Goal: Check status: Check status

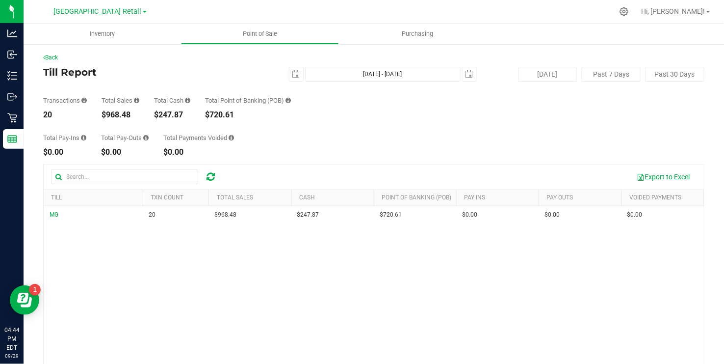
click at [134, 9] on link "[GEOGRAPHIC_DATA] Retail" at bounding box center [100, 10] width 93 height 9
click at [267, 35] on span "Point of Sale" at bounding box center [260, 33] width 61 height 9
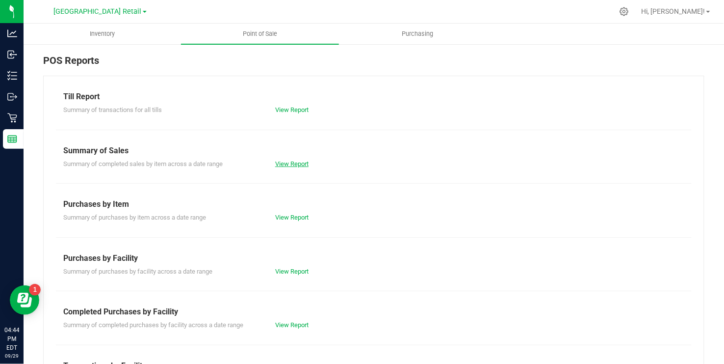
click at [302, 160] on link "View Report" at bounding box center [291, 163] width 33 height 7
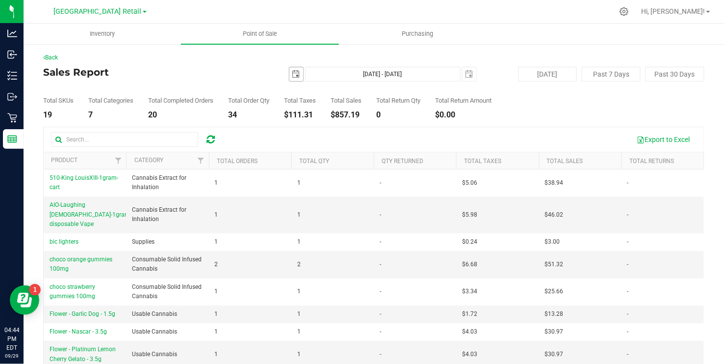
click at [296, 76] on span "select" at bounding box center [297, 74] width 8 height 8
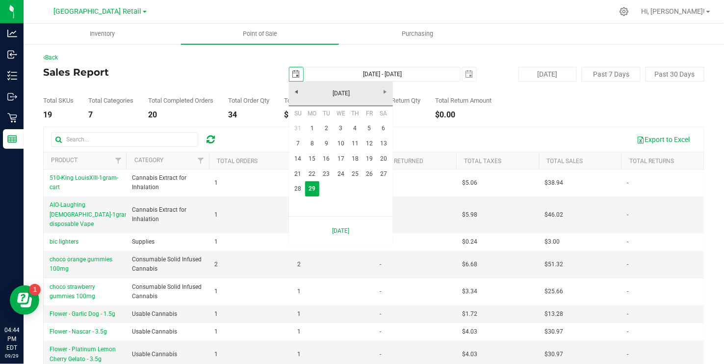
scroll to position [0, 25]
click at [299, 170] on link "21" at bounding box center [298, 173] width 14 height 15
type input "[DATE]"
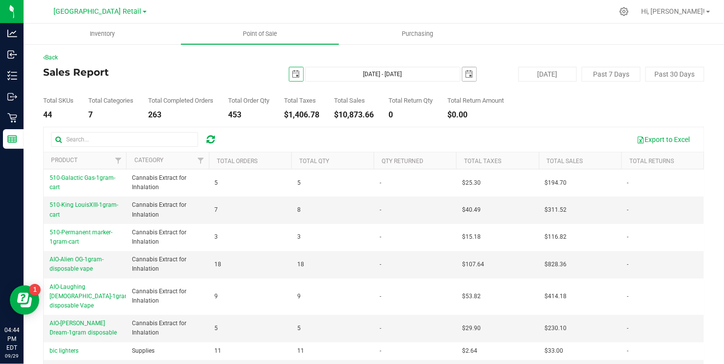
click at [471, 72] on span "select" at bounding box center [470, 74] width 8 height 8
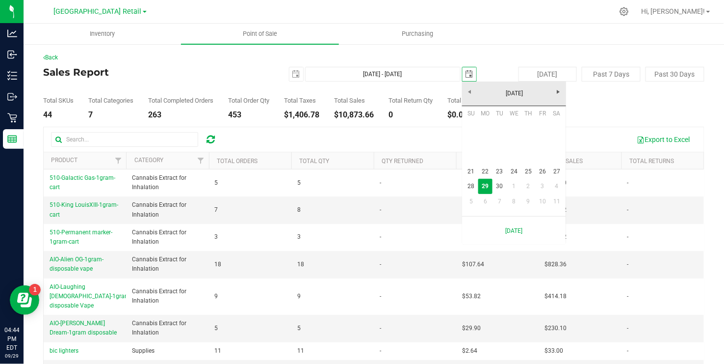
scroll to position [0, 25]
click at [556, 167] on link "27" at bounding box center [557, 171] width 14 height 15
type input "[DATE] - [DATE]"
type input "[DATE]"
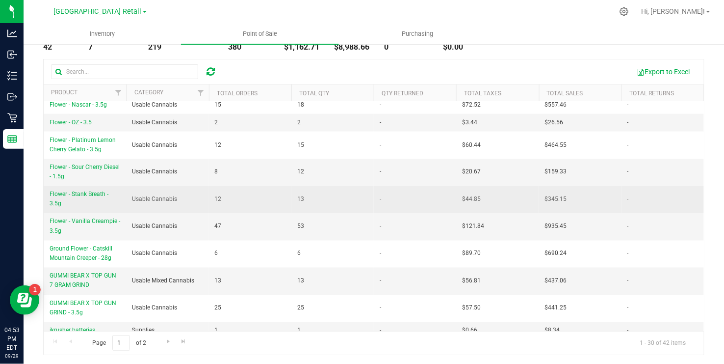
scroll to position [69, 0]
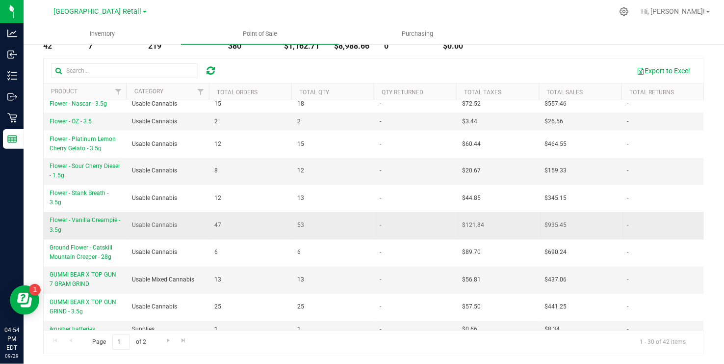
click at [314, 218] on td "53" at bounding box center [333, 225] width 82 height 27
click at [166, 341] on span "Go to the next page" at bounding box center [168, 340] width 8 height 8
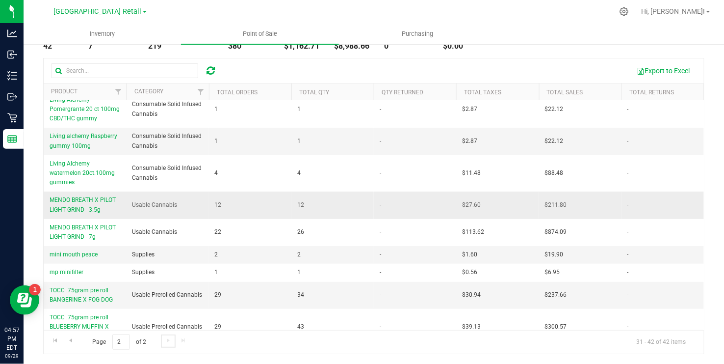
scroll to position [97, 0]
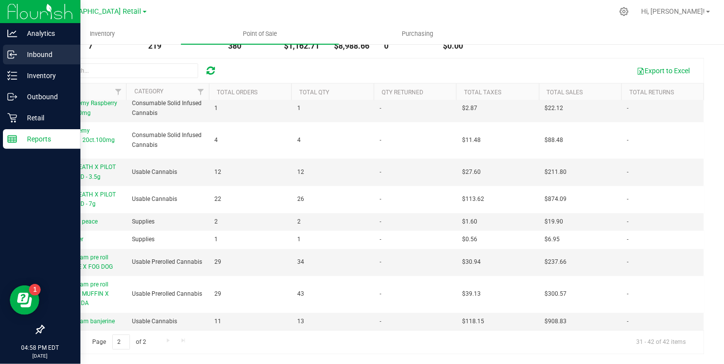
click at [40, 50] on p "Inbound" at bounding box center [46, 55] width 59 height 12
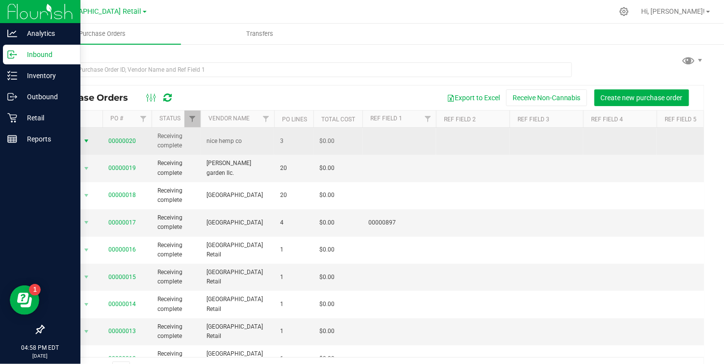
click at [85, 141] on span "select" at bounding box center [86, 141] width 8 height 8
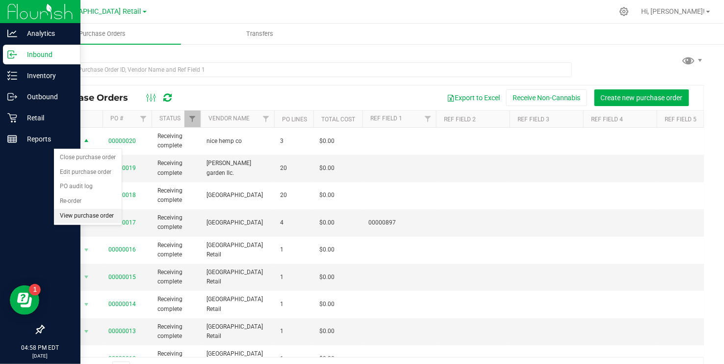
click at [82, 217] on li "View purchase order" at bounding box center [88, 216] width 68 height 15
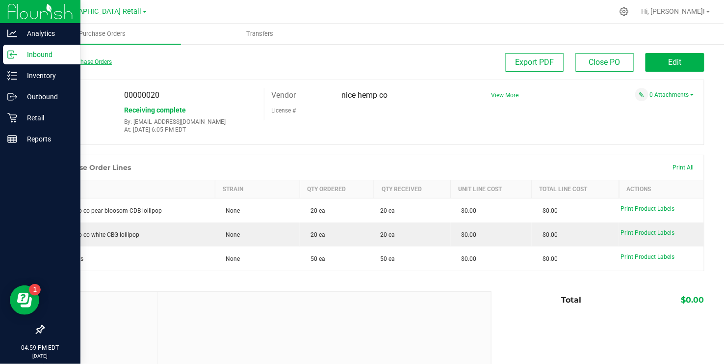
click at [89, 60] on link "Back to Purchase Orders" at bounding box center [77, 61] width 69 height 7
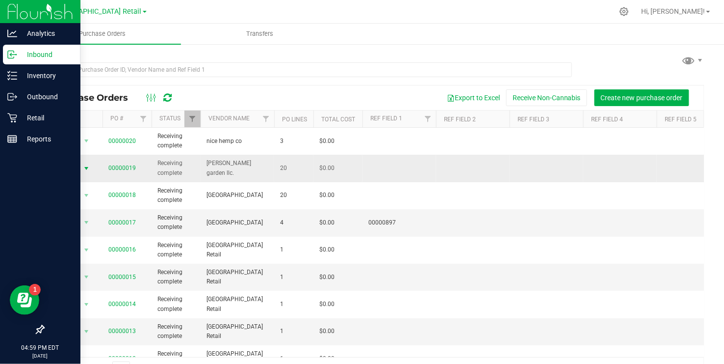
click at [88, 169] on span "select" at bounding box center [86, 168] width 8 height 8
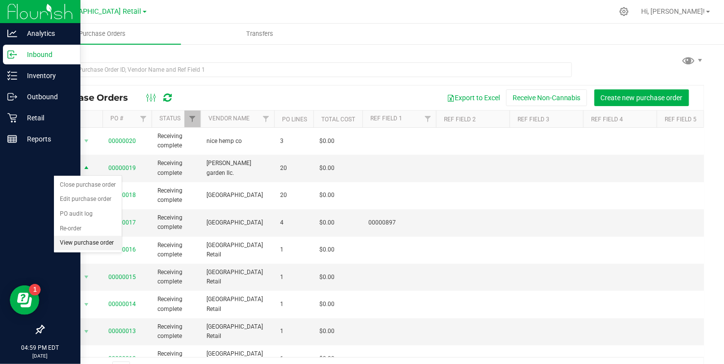
click at [89, 237] on li "View purchase order" at bounding box center [88, 243] width 68 height 15
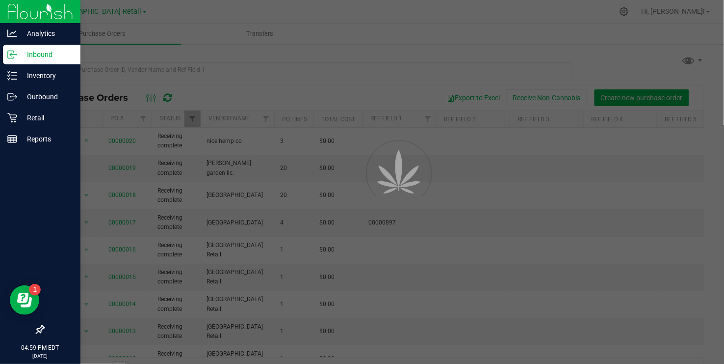
click at [89, 237] on div at bounding box center [362, 182] width 724 height 364
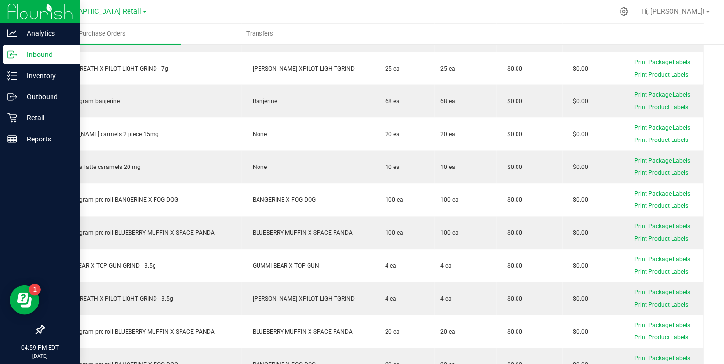
scroll to position [476, 0]
